Goal: Task Accomplishment & Management: Manage account settings

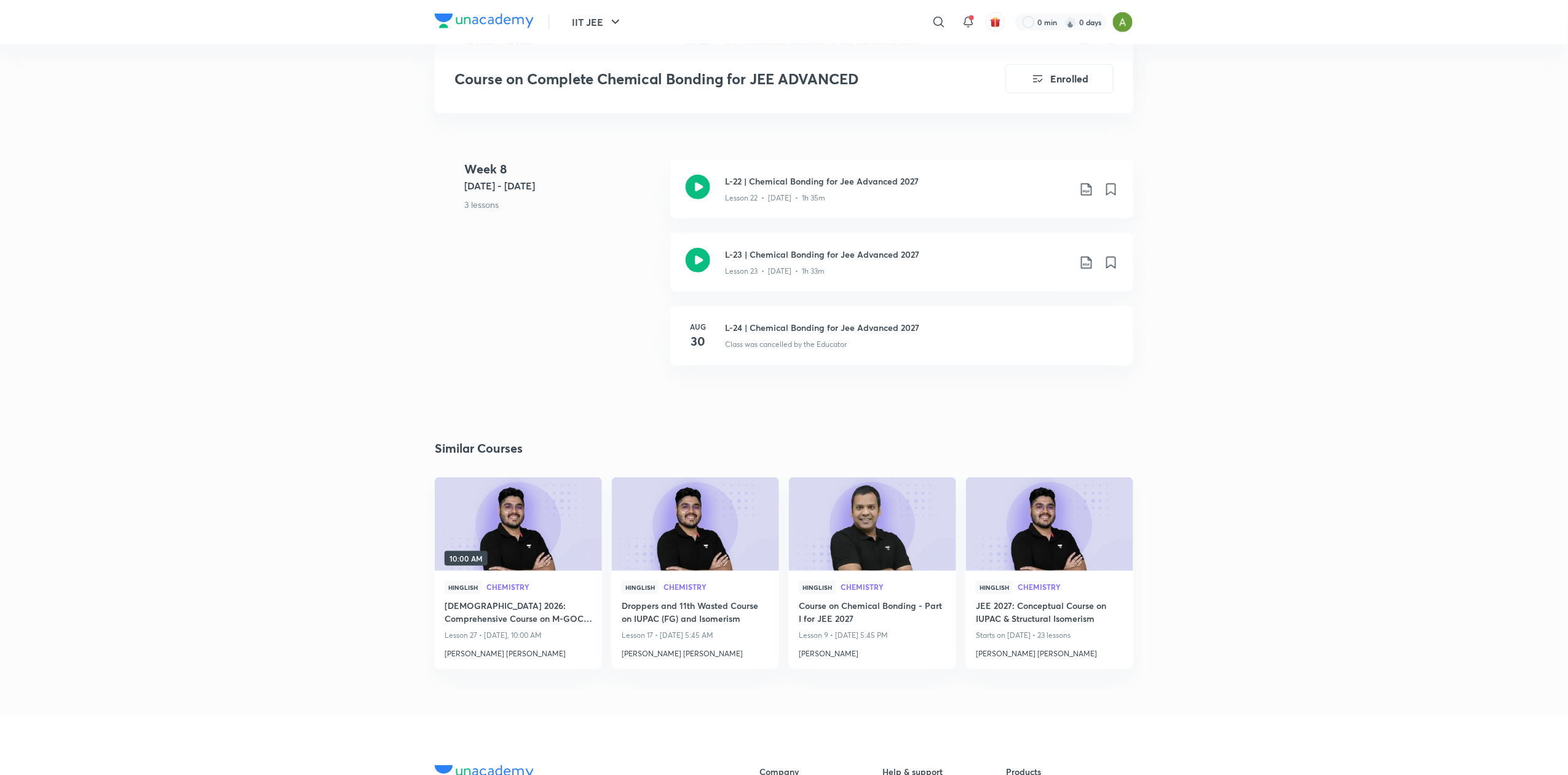
scroll to position [2674, 0]
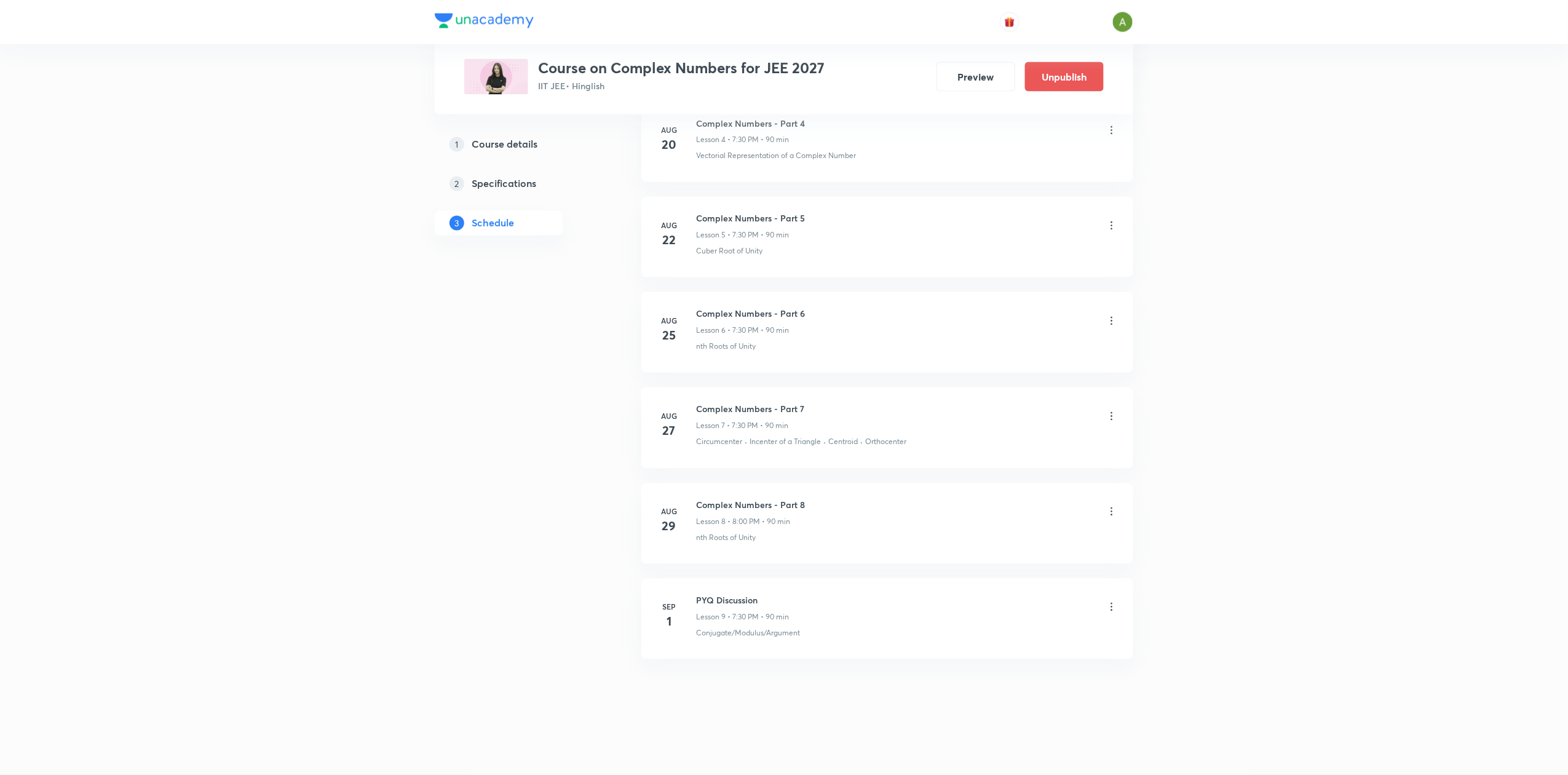
scroll to position [1051, 0]
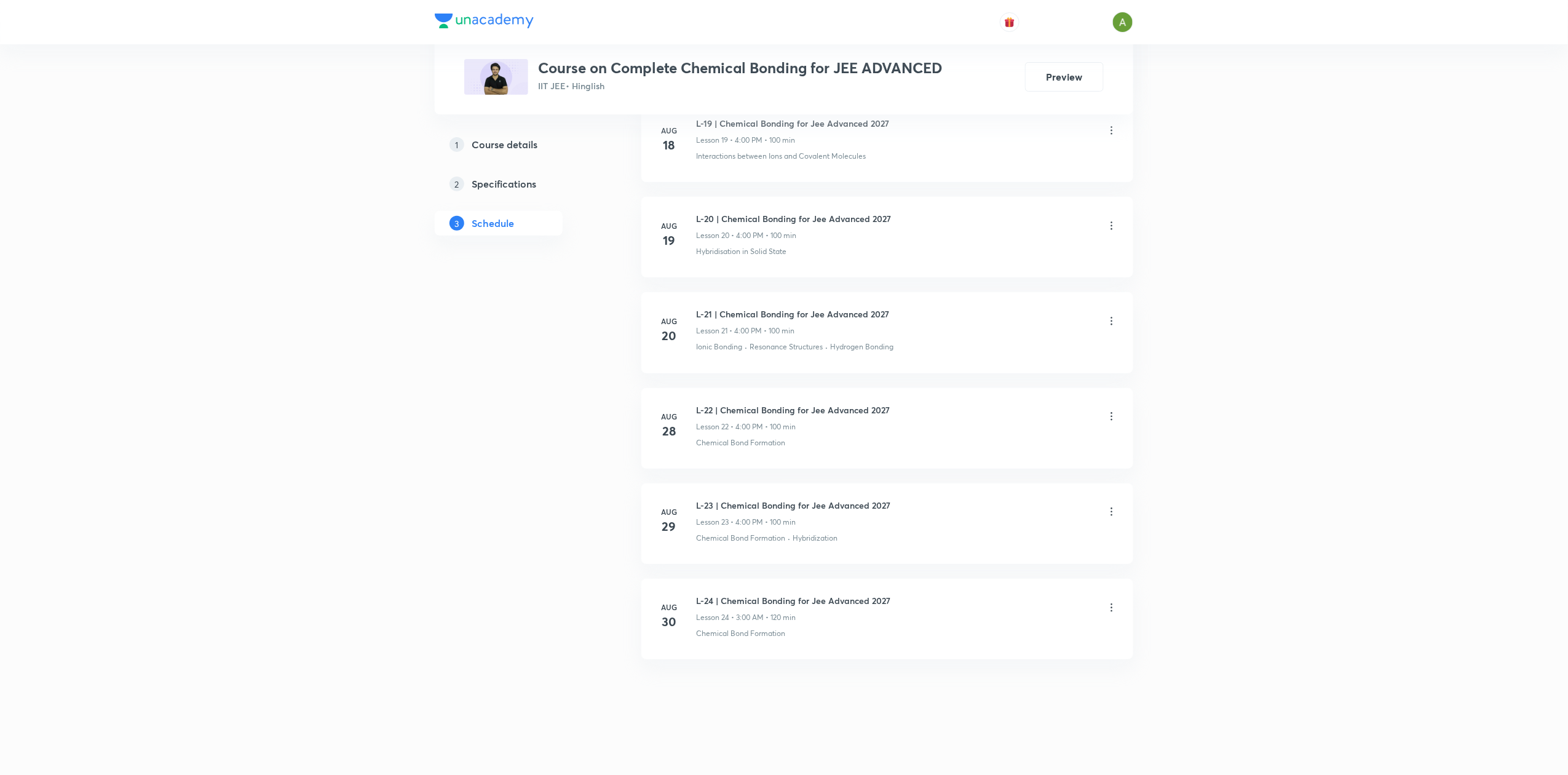
scroll to position [2476, 0]
click at [719, 604] on h6 "L-24 | Chemical Bonding for Jee Advanced 2027" at bounding box center [793, 600] width 194 height 13
copy h6 "L-24 | Chemical Bonding for Jee Advanced 2027"
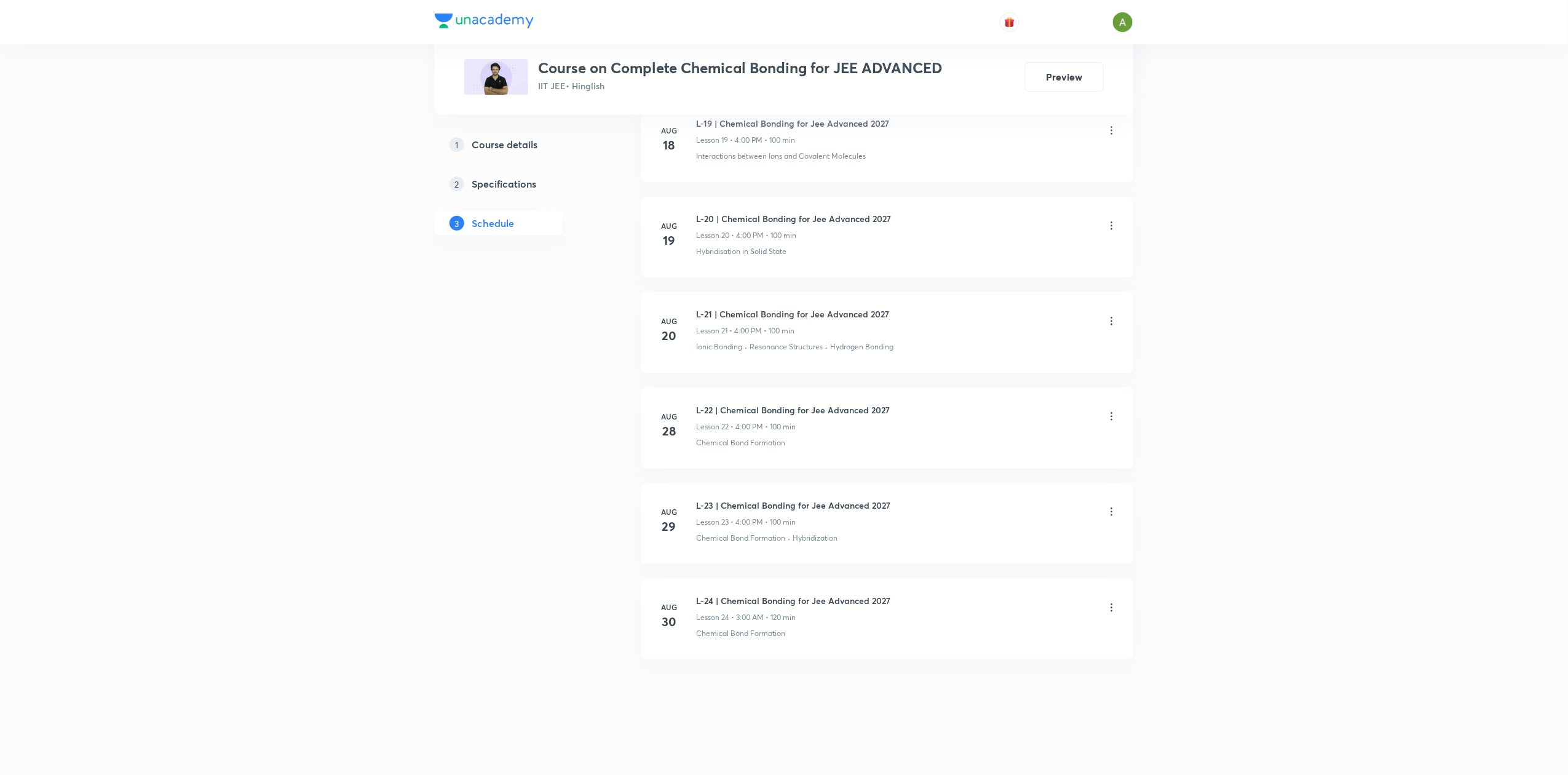
click at [1109, 609] on icon at bounding box center [1112, 607] width 12 height 12
click at [1024, 667] on li "Delete" at bounding box center [1047, 661] width 135 height 23
click at [934, 743] on button "Delete" at bounding box center [961, 748] width 108 height 29
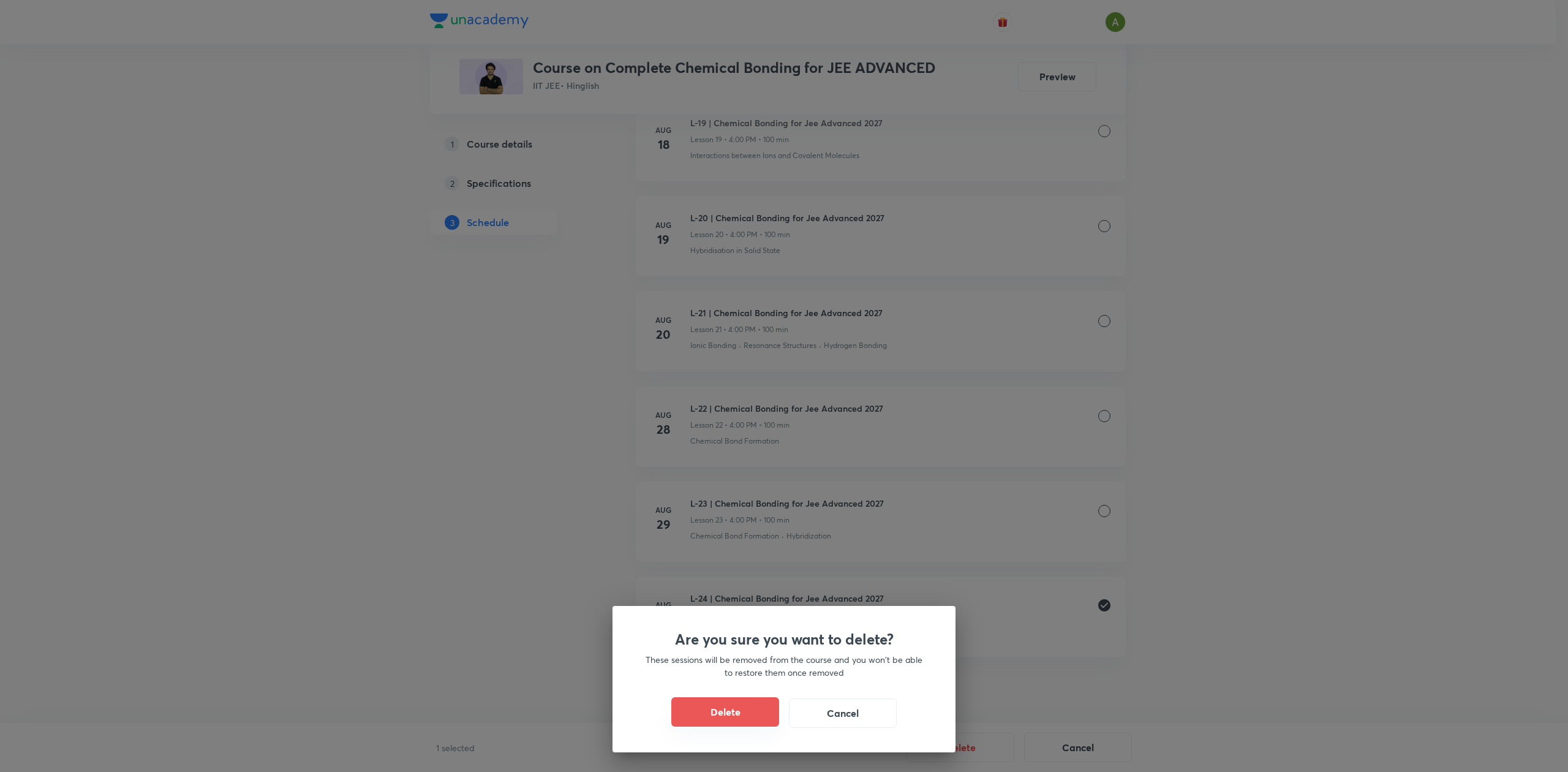
click at [754, 707] on button "Delete" at bounding box center [725, 711] width 108 height 29
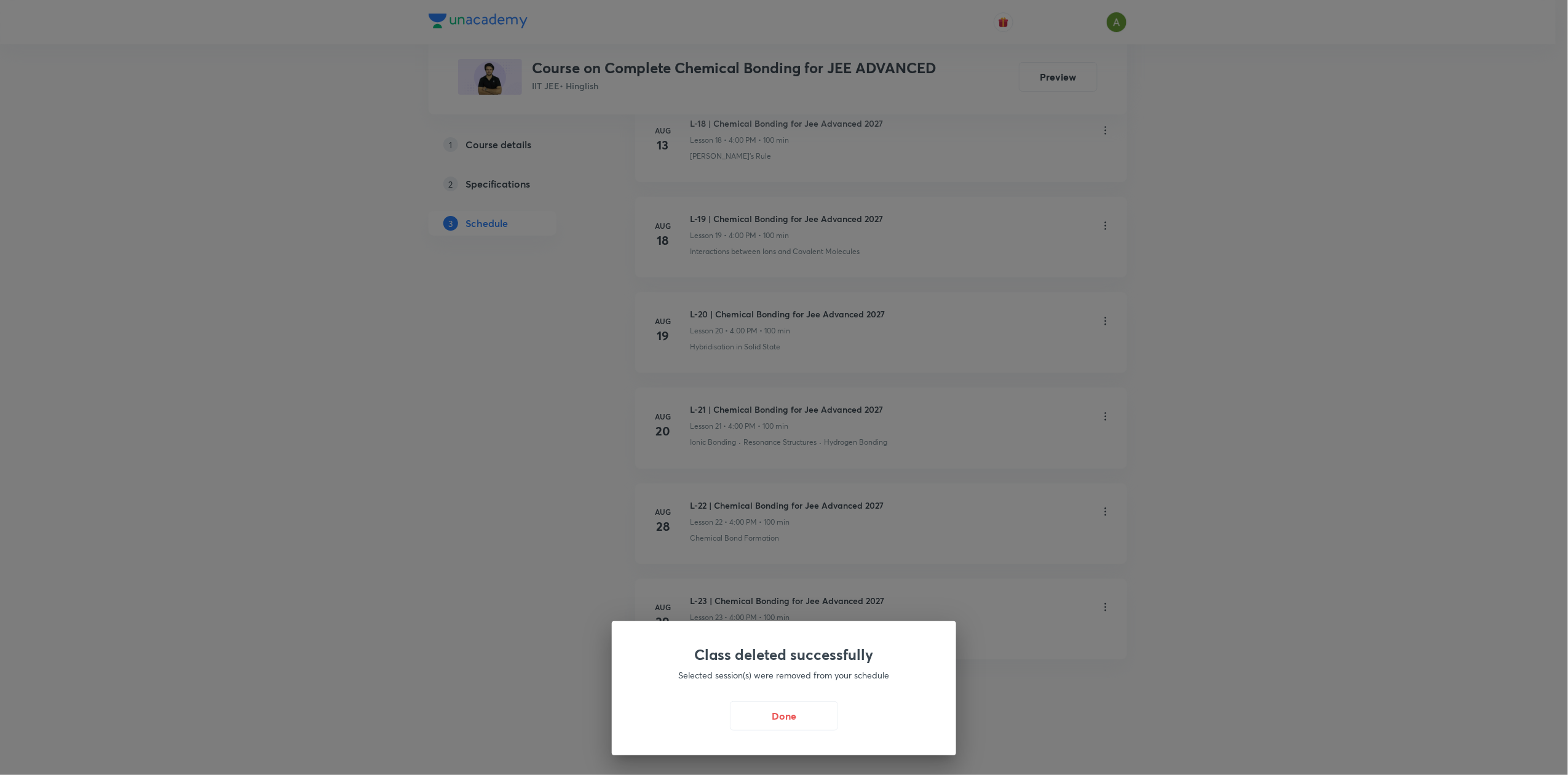
scroll to position [2380, 0]
click at [780, 719] on button "Done" at bounding box center [788, 714] width 108 height 29
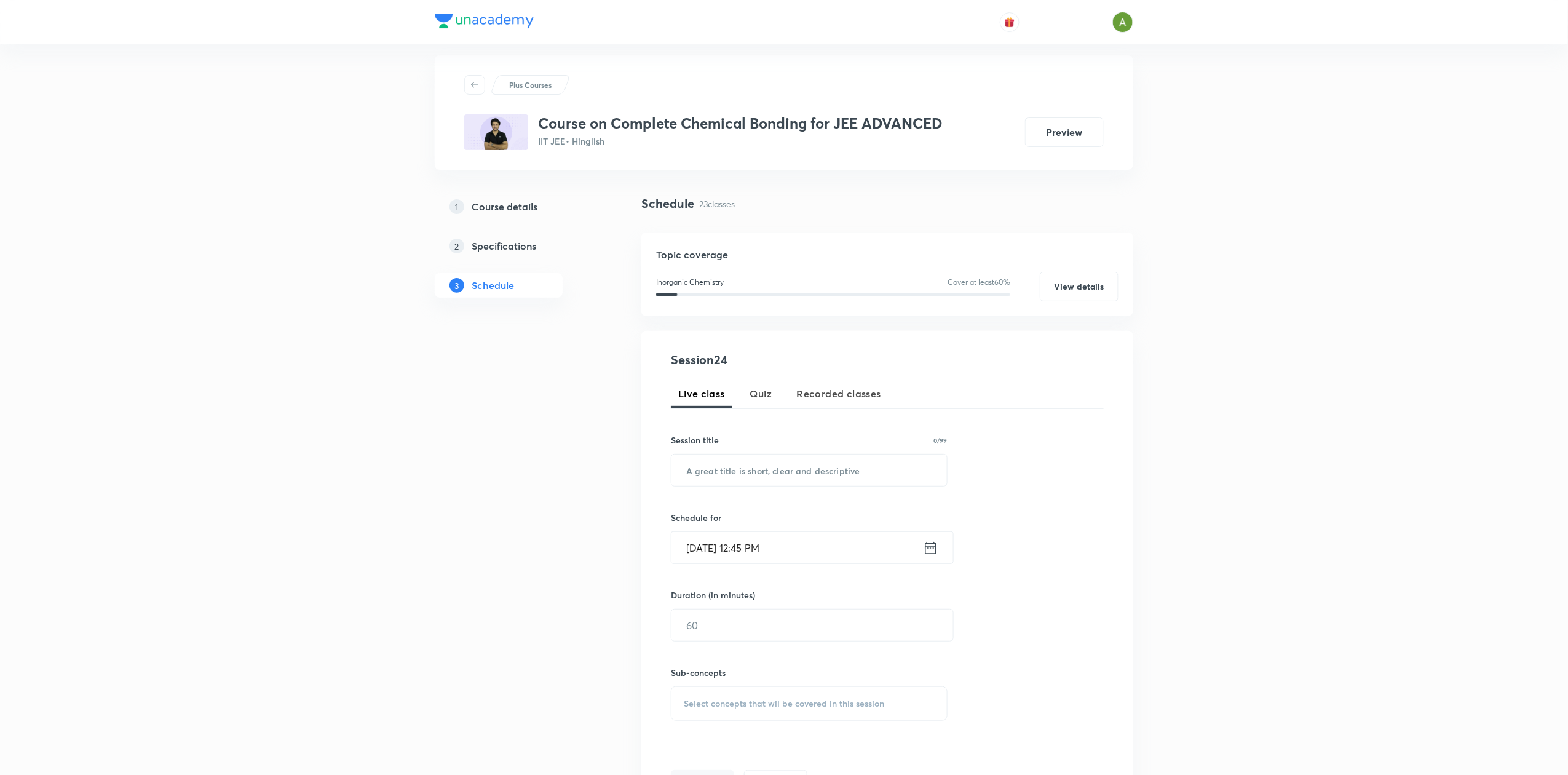
scroll to position [0, 0]
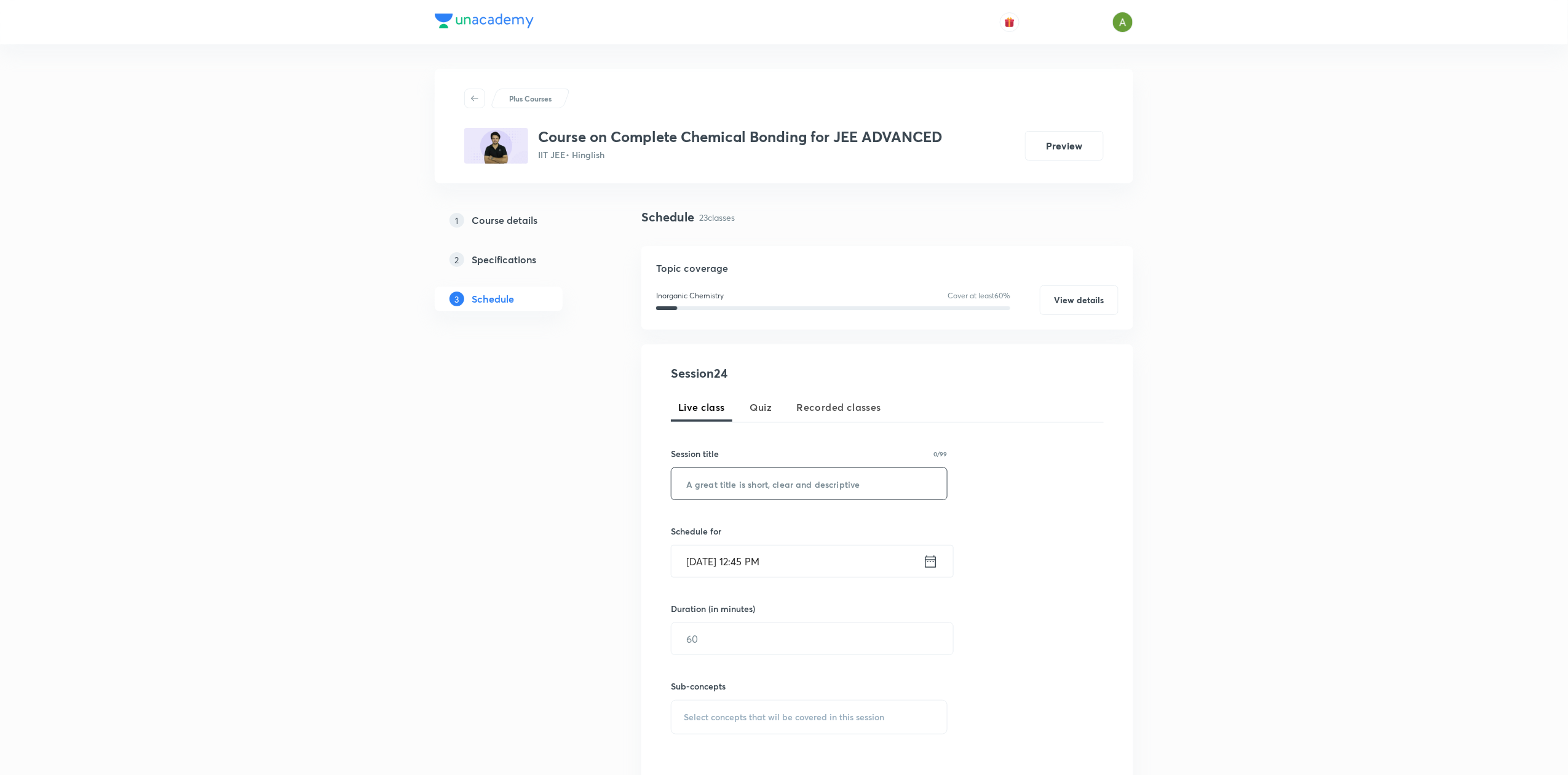
click at [786, 490] on input "text" at bounding box center [809, 483] width 276 height 31
paste input "L-24 | Chemical Bonding for Jee Advanced 2027"
type input "L-24 | Chemical Bonding for Jee Advanced 2027"
click at [808, 556] on input "Aug 30, 2025, 12:45 PM" at bounding box center [797, 560] width 252 height 31
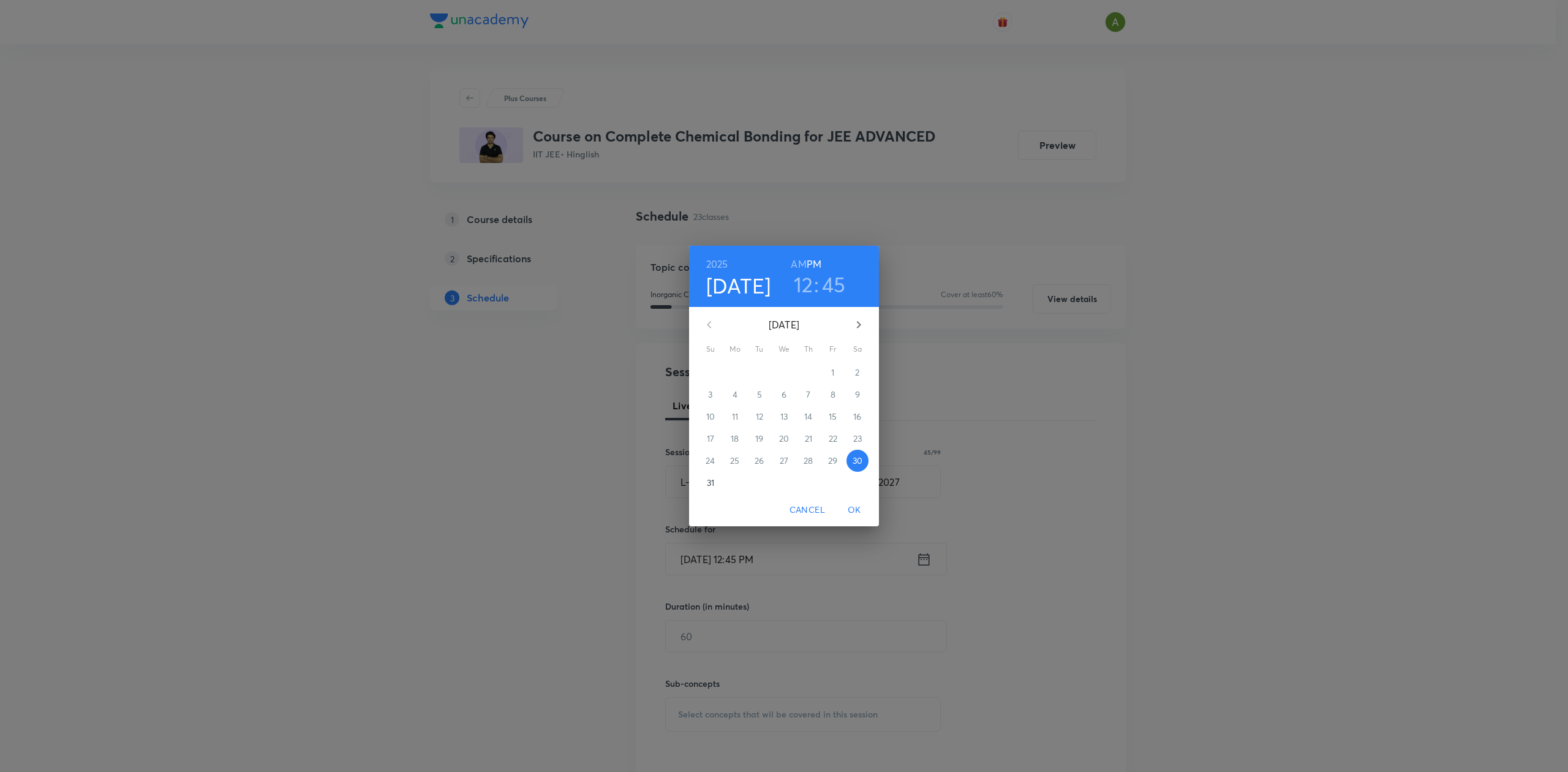
drag, startPoint x: 814, startPoint y: 284, endPoint x: 807, endPoint y: 287, distance: 7.6
click at [807, 287] on div "12 : 45" at bounding box center [819, 284] width 85 height 26
click at [807, 287] on h3 "12" at bounding box center [804, 284] width 19 height 26
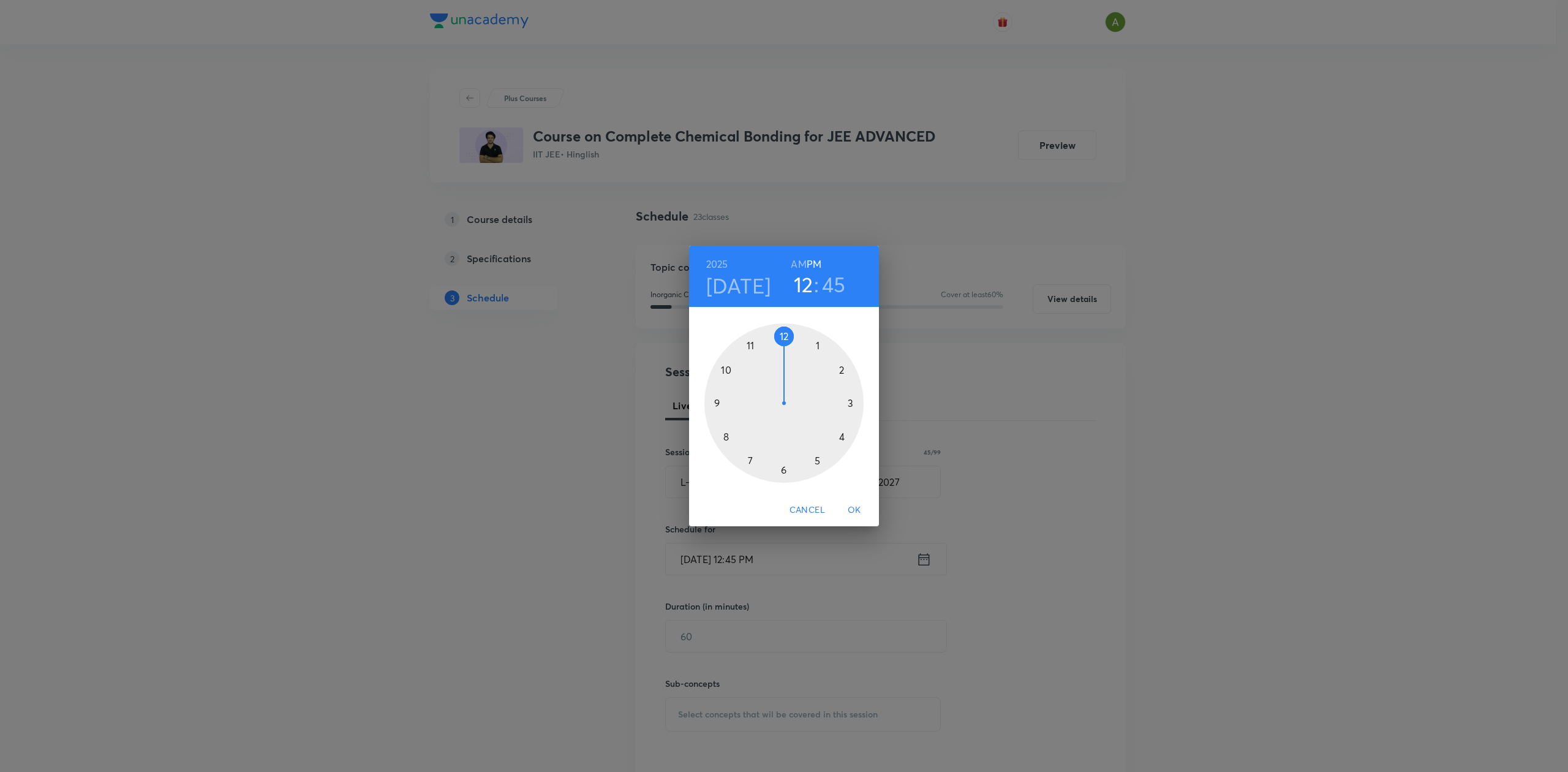
click at [849, 403] on div at bounding box center [784, 403] width 159 height 159
click at [785, 341] on div at bounding box center [784, 403] width 159 height 159
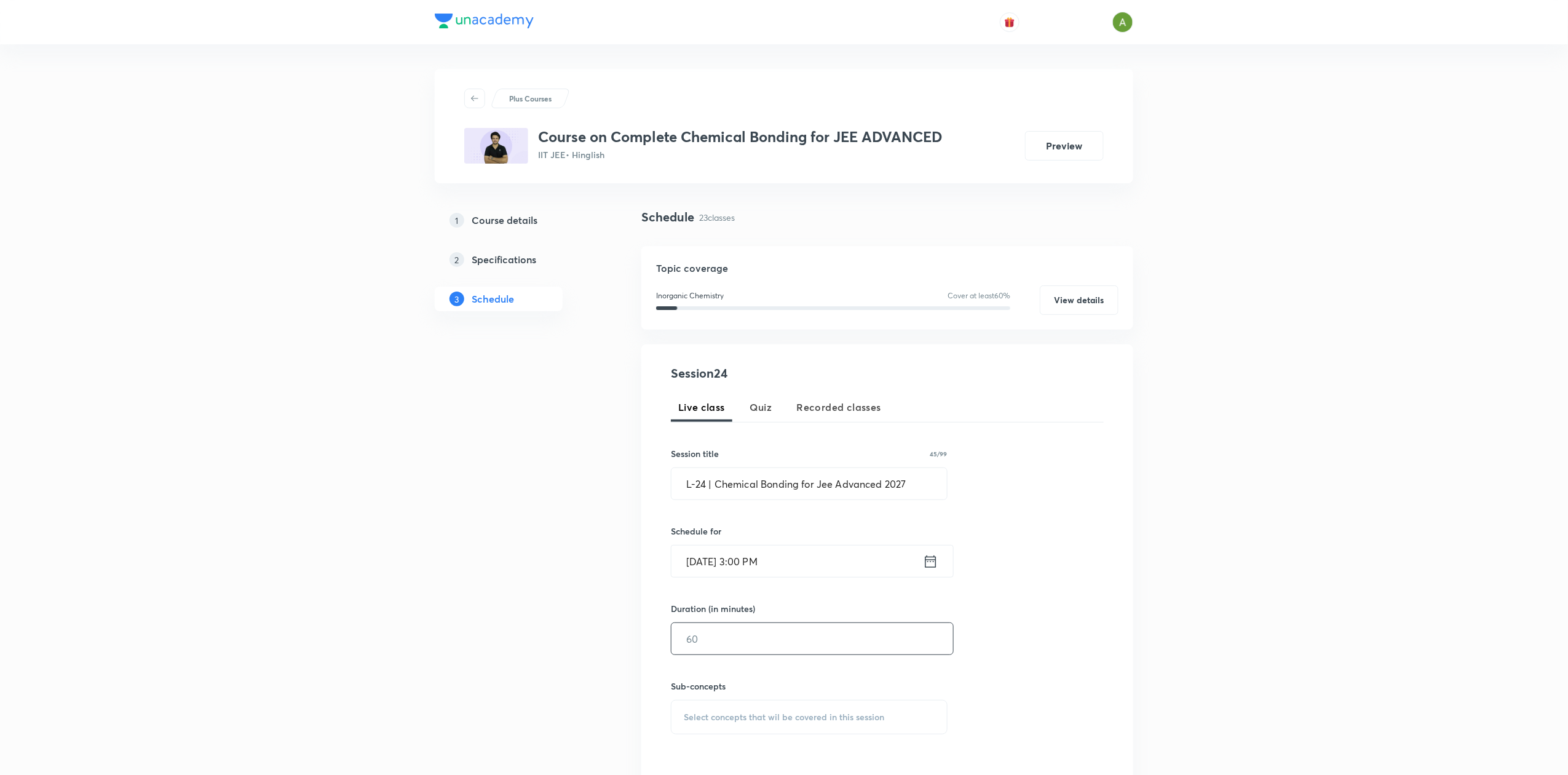
click at [786, 642] on input "text" at bounding box center [812, 638] width 282 height 31
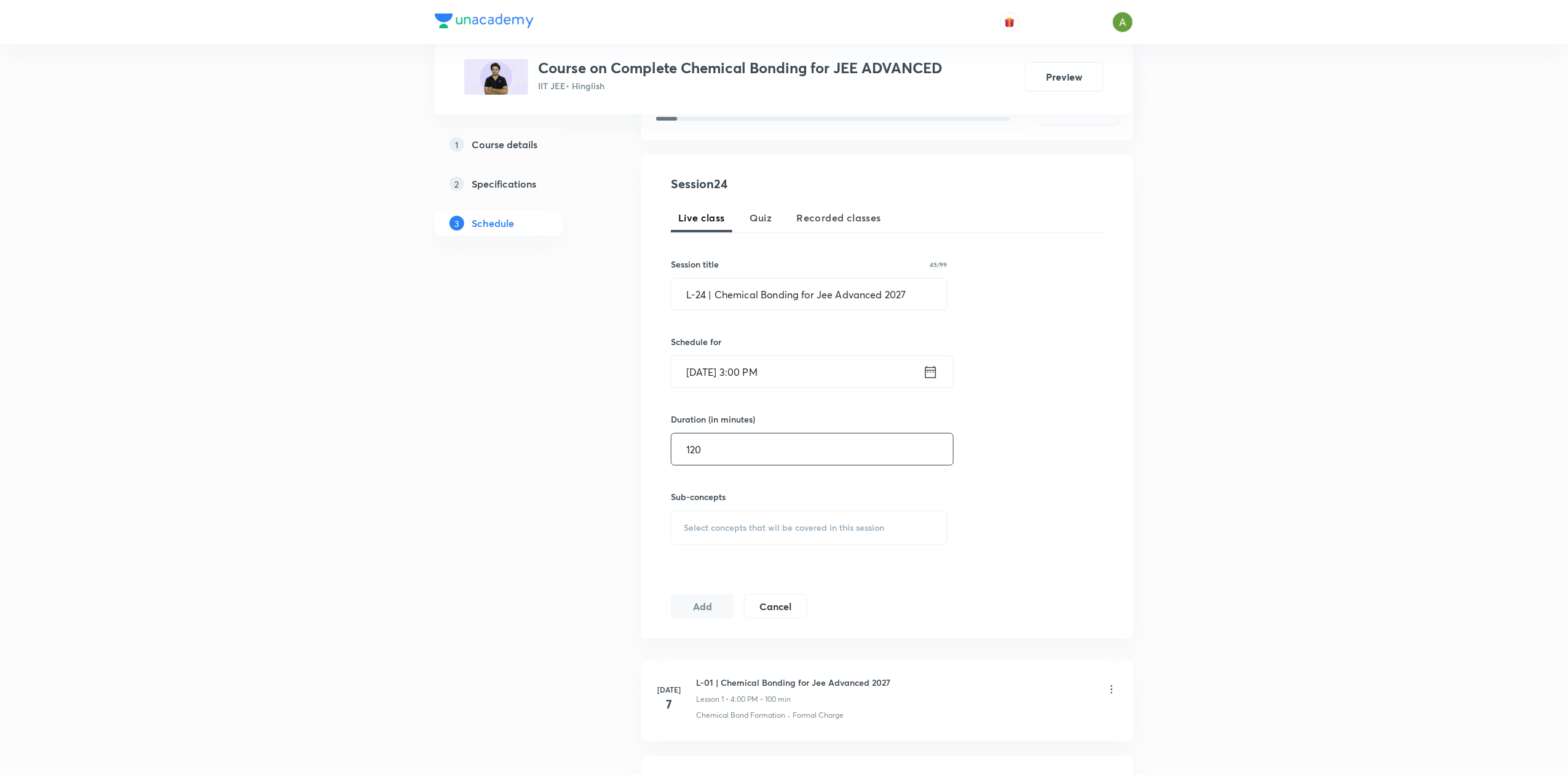
scroll to position [191, 0]
type input "120"
click at [791, 515] on div "Select concepts that wil be covered in this session" at bounding box center [810, 526] width 277 height 35
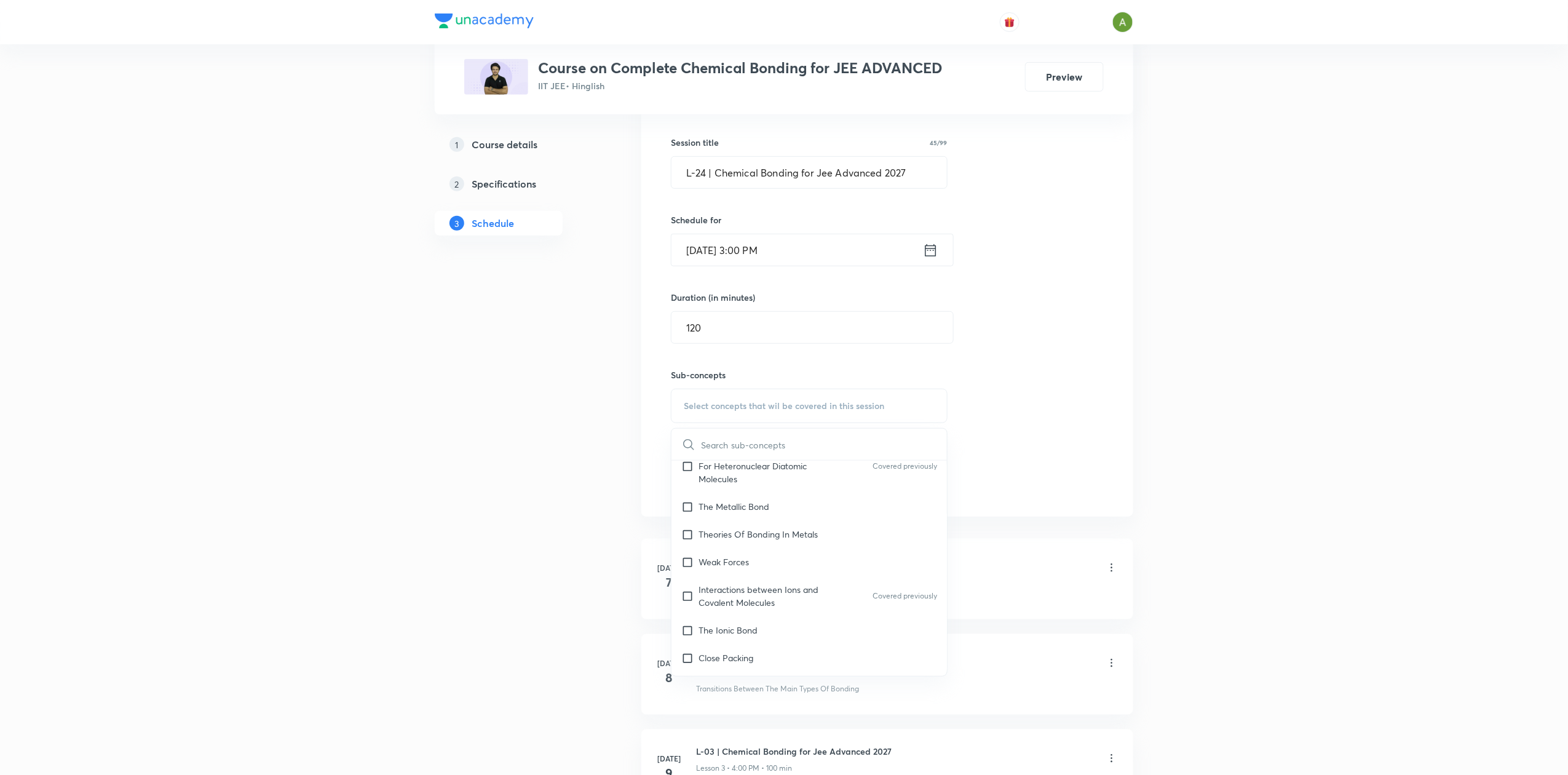
scroll to position [8466, 0]
click at [861, 534] on div "Molecular Orbital Treatment For Heteronuclear Diatomic Molecules Covered previo…" at bounding box center [809, 540] width 276 height 53
checkbox input "true"
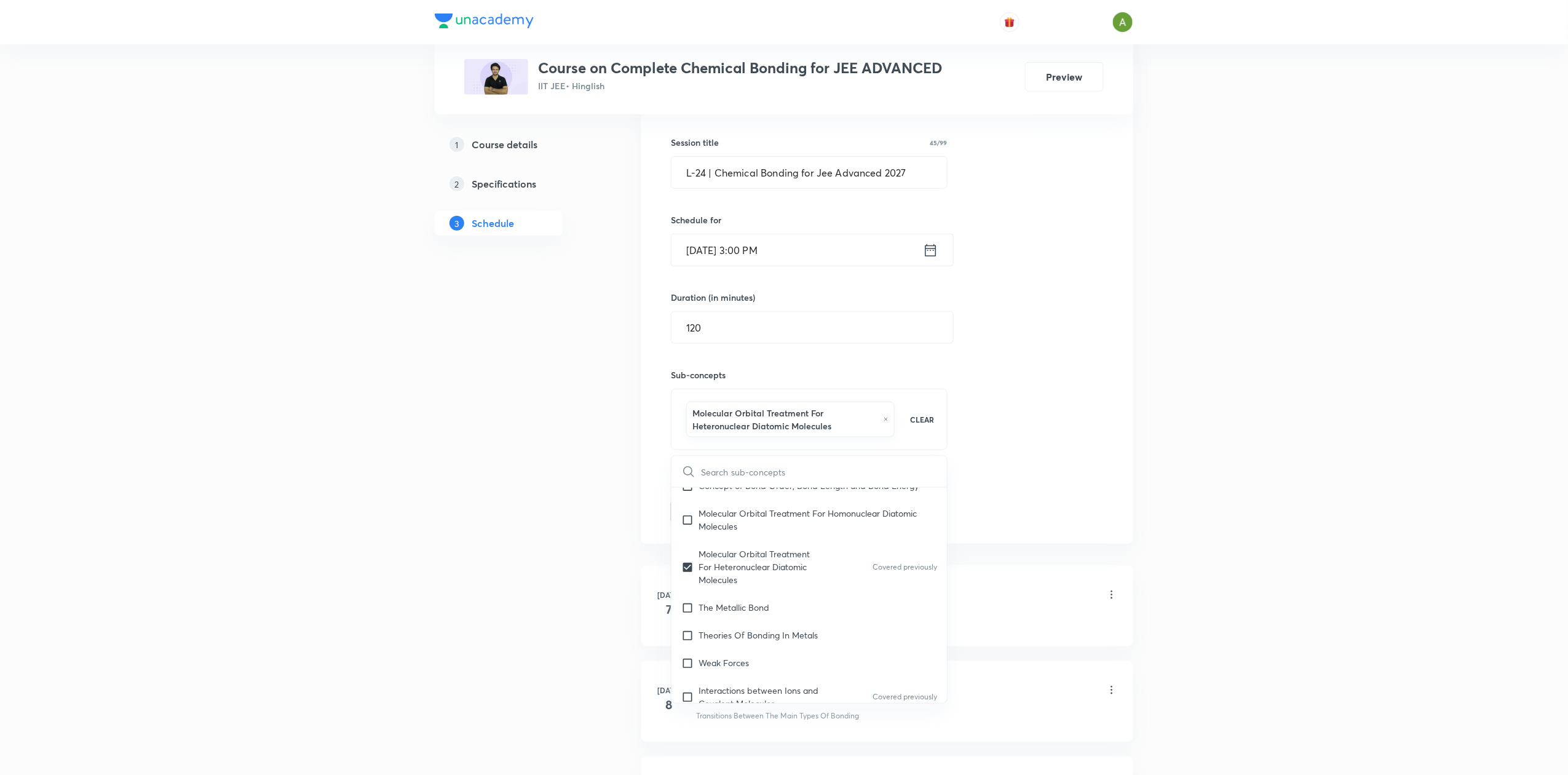
click at [1042, 484] on div "Session 24 Live class Quiz Recorded classes Session title 45/99 L-24 | Chemical…" at bounding box center [888, 288] width 433 height 471
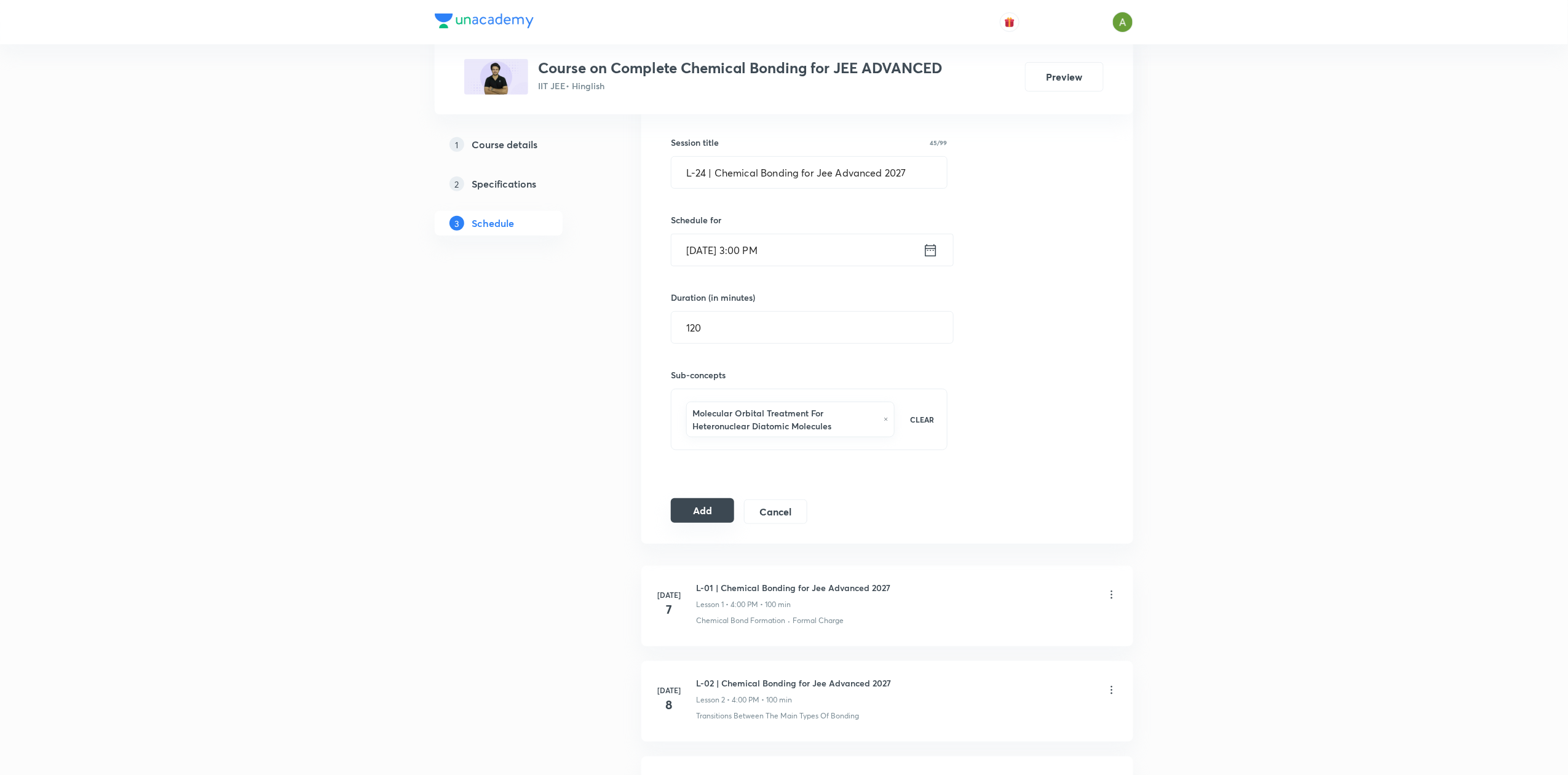
click at [715, 518] on button "Add" at bounding box center [702, 511] width 63 height 25
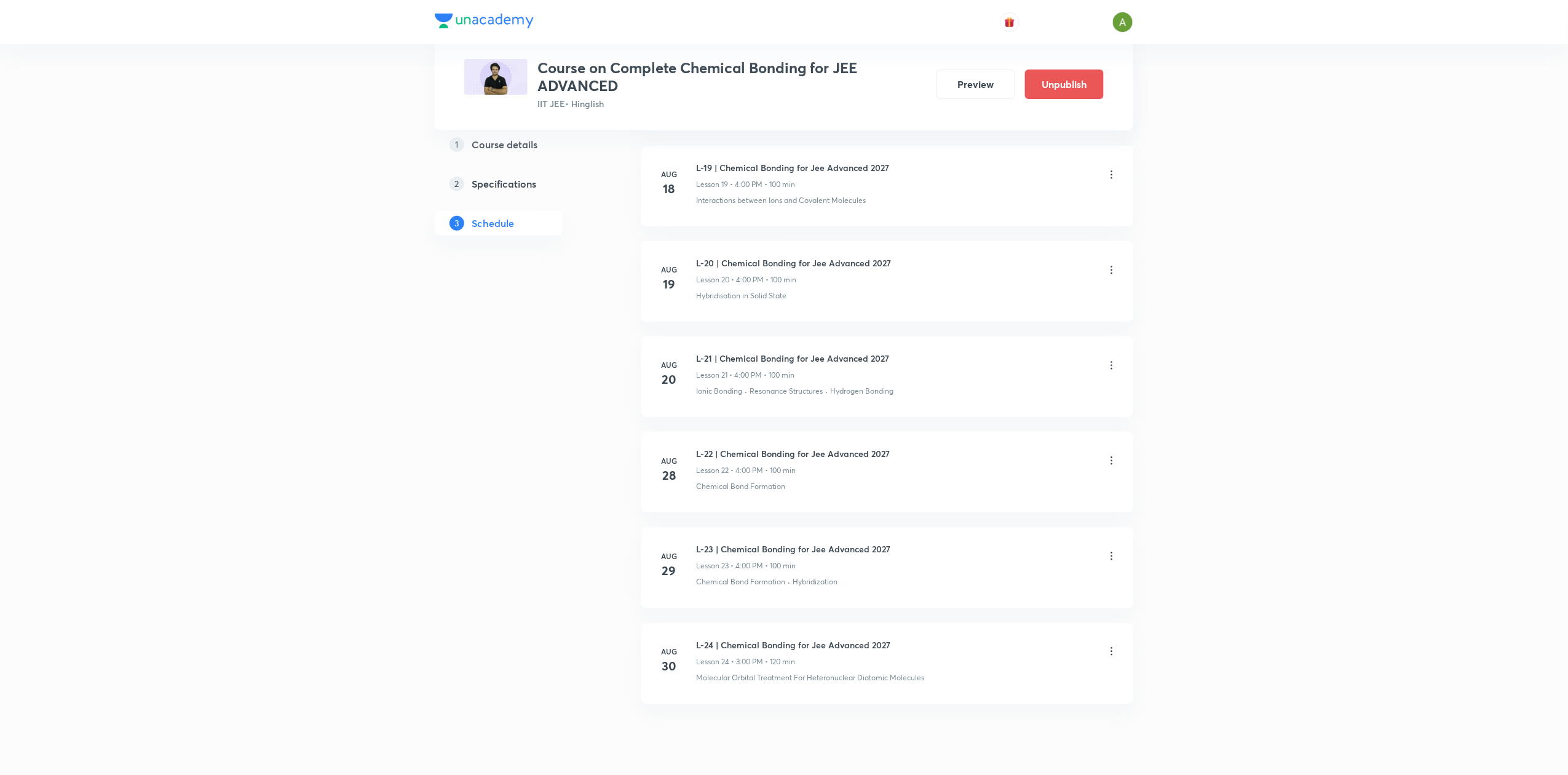
scroll to position [2491, 0]
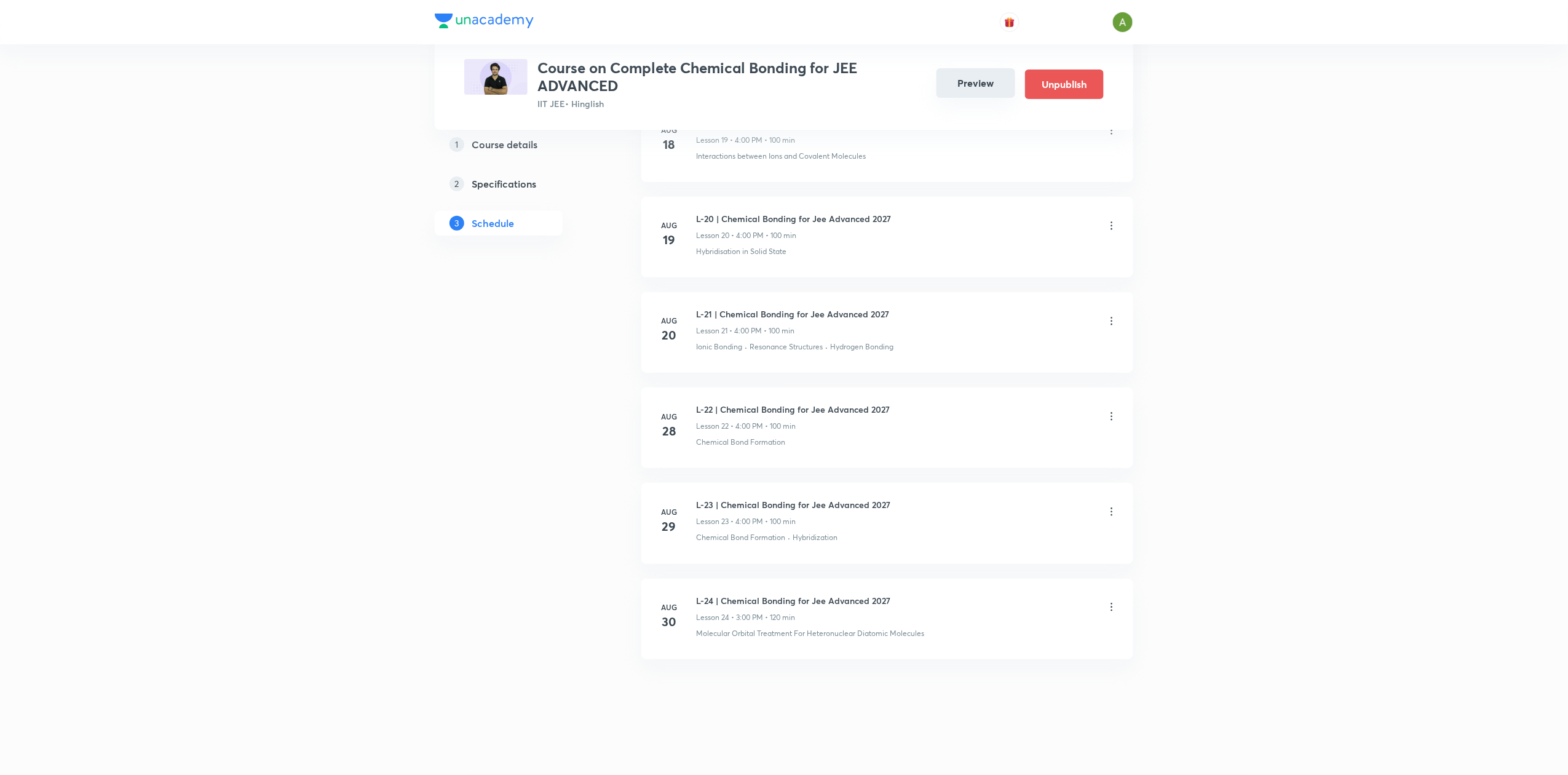
click at [960, 82] on button "Preview" at bounding box center [976, 82] width 79 height 29
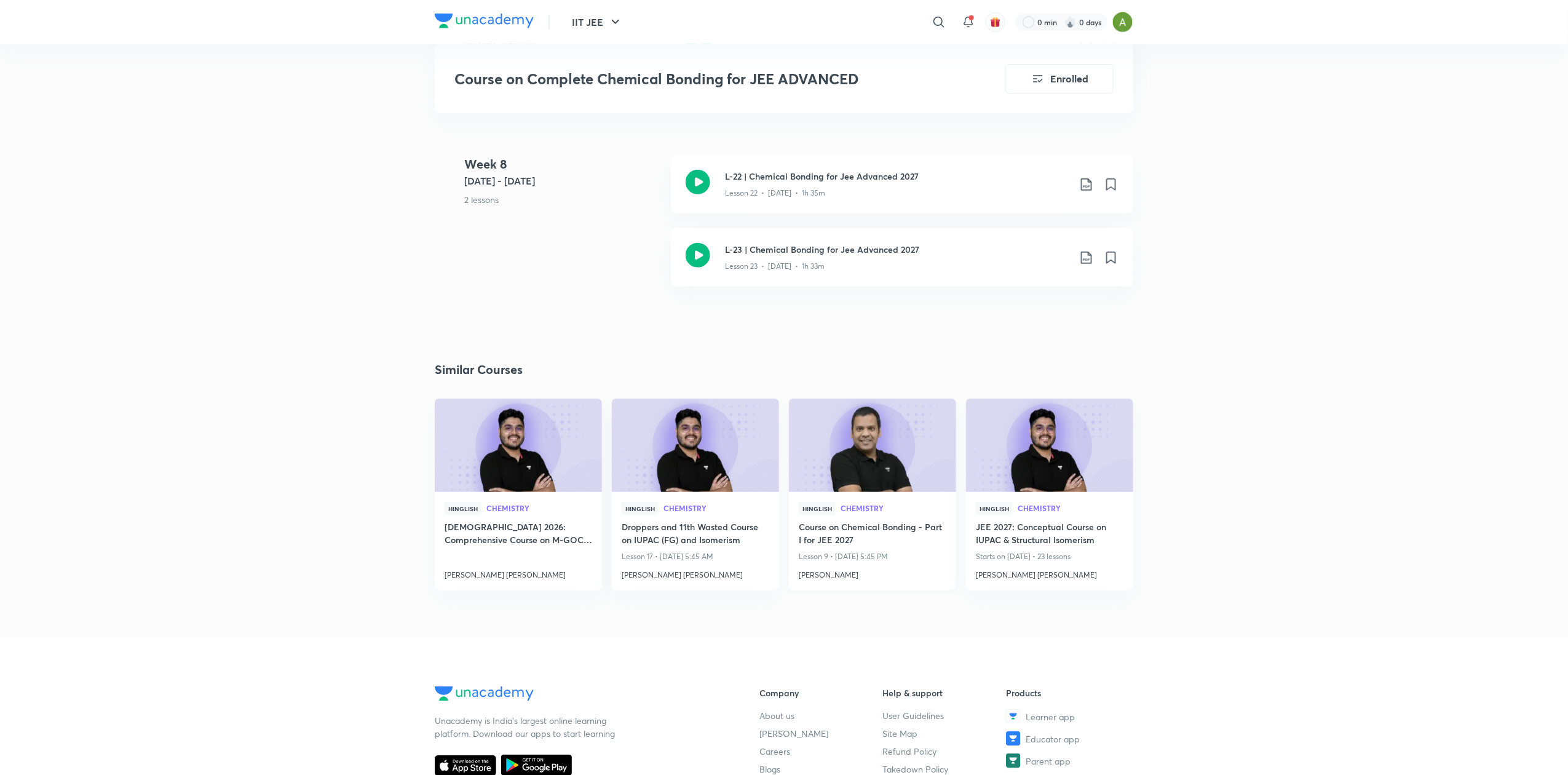
scroll to position [2691, 0]
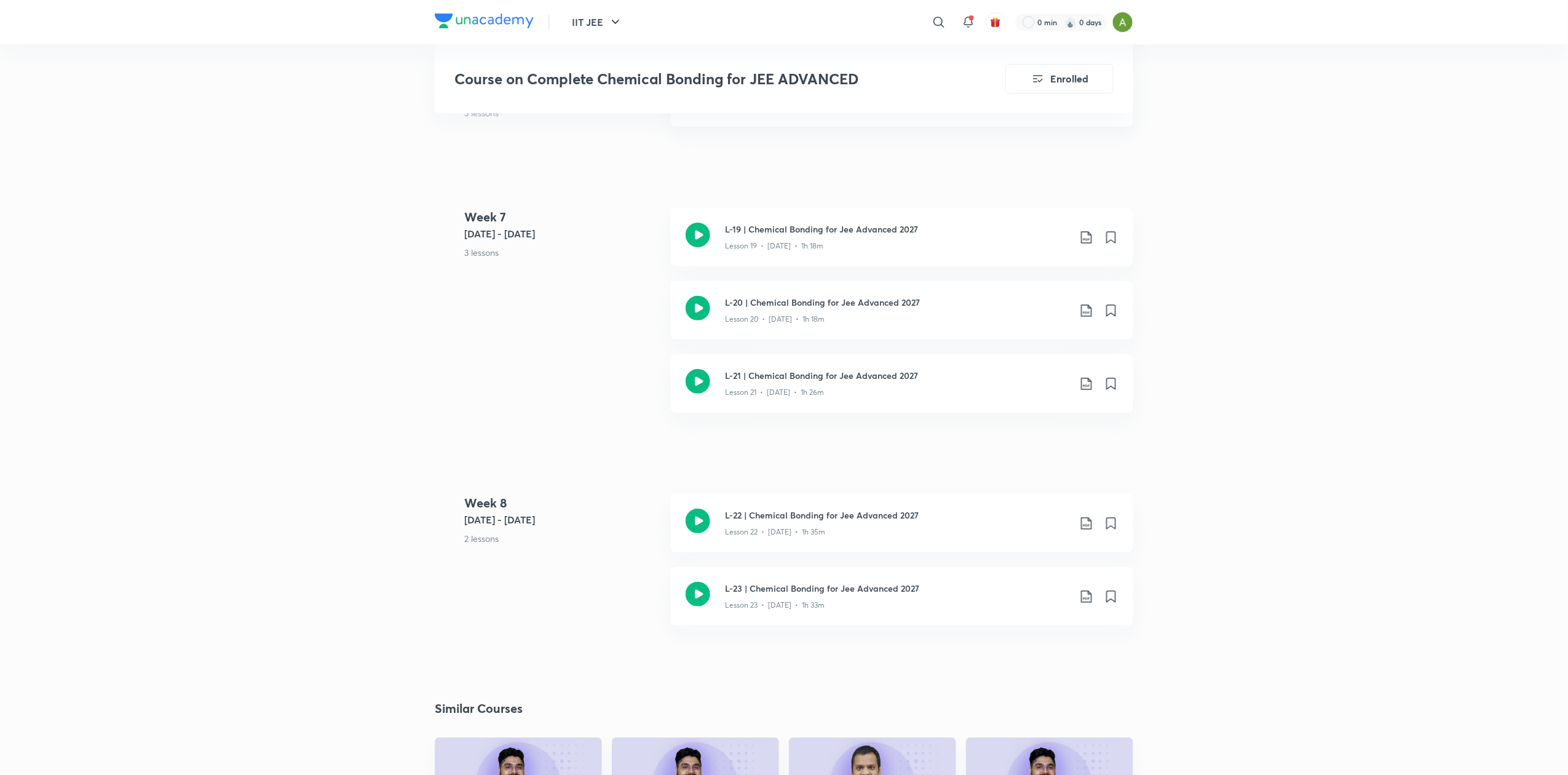
scroll to position [2350, 0]
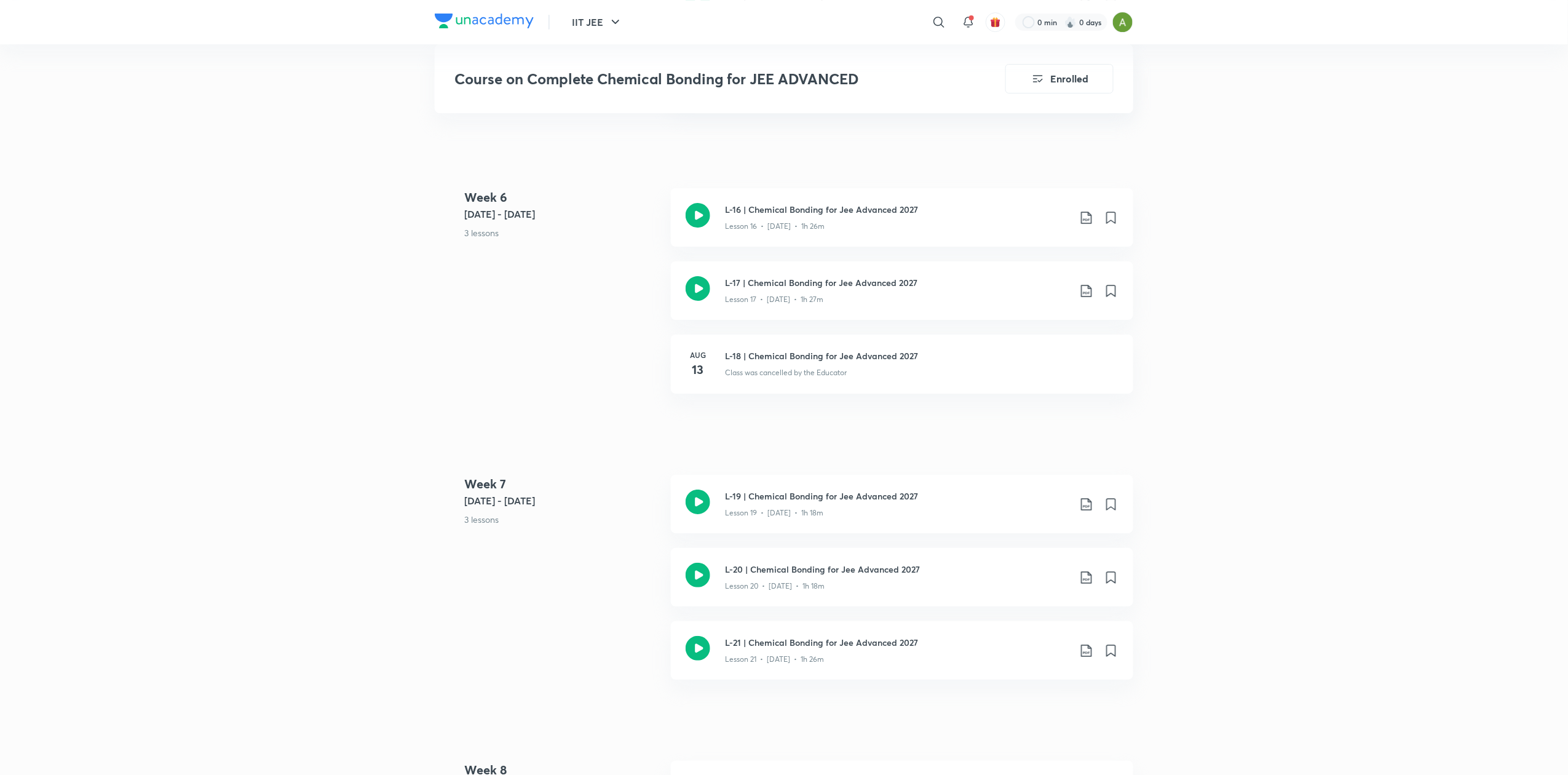
scroll to position [2102, 0]
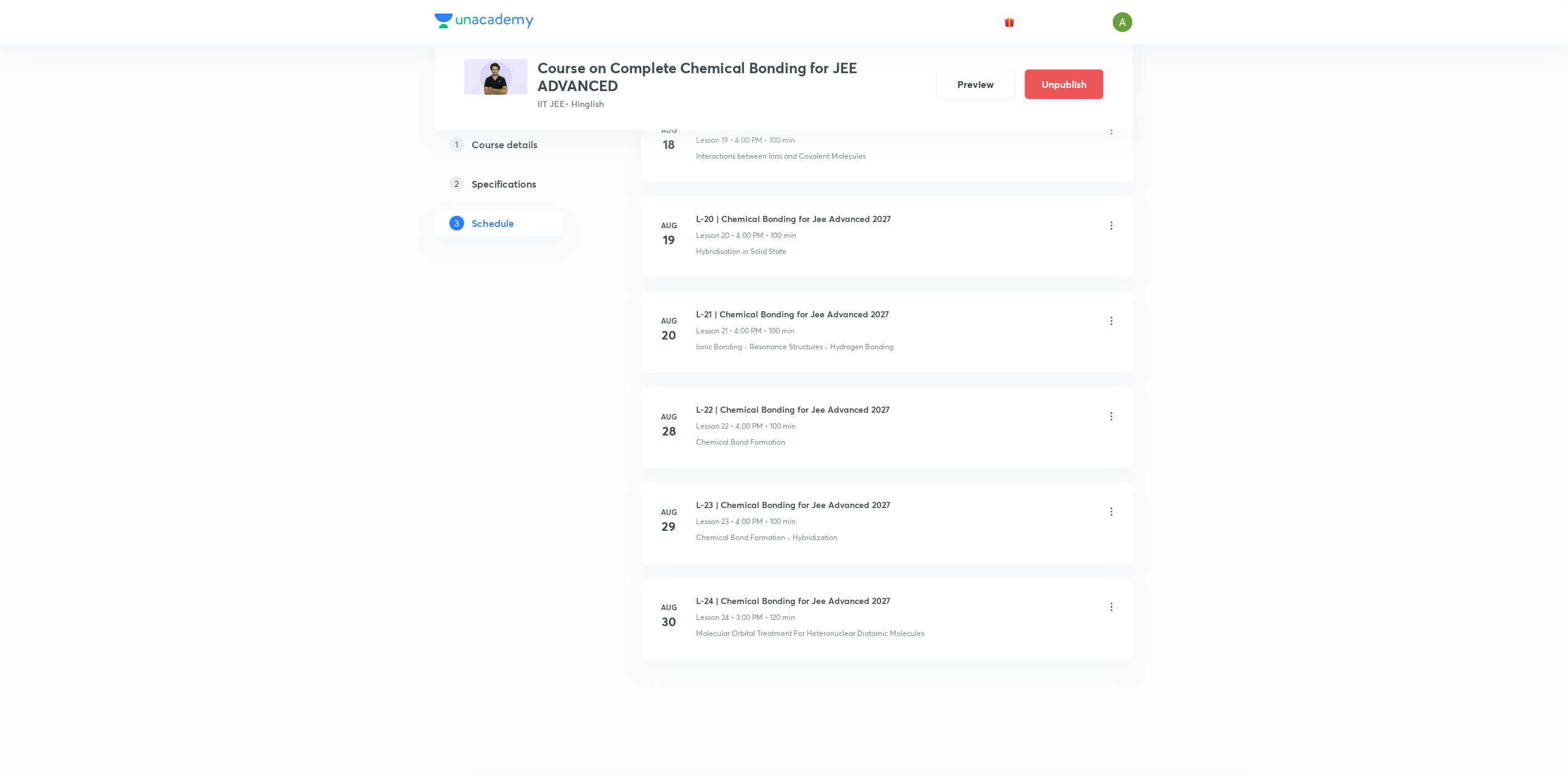
scroll to position [2491, 0]
click at [970, 82] on button "Preview" at bounding box center [976, 82] width 79 height 29
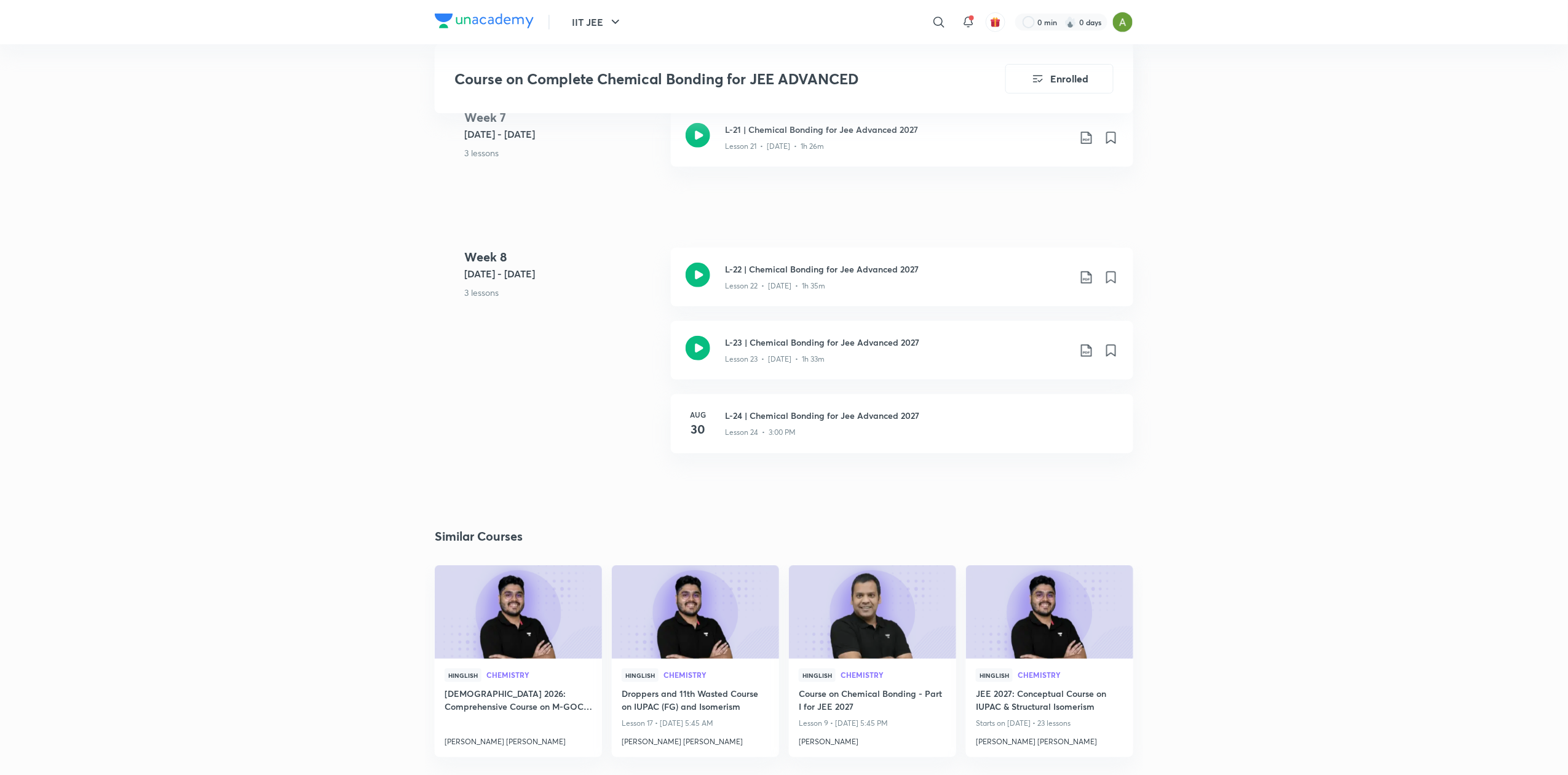
scroll to position [2631, 0]
